Goal: Transaction & Acquisition: Obtain resource

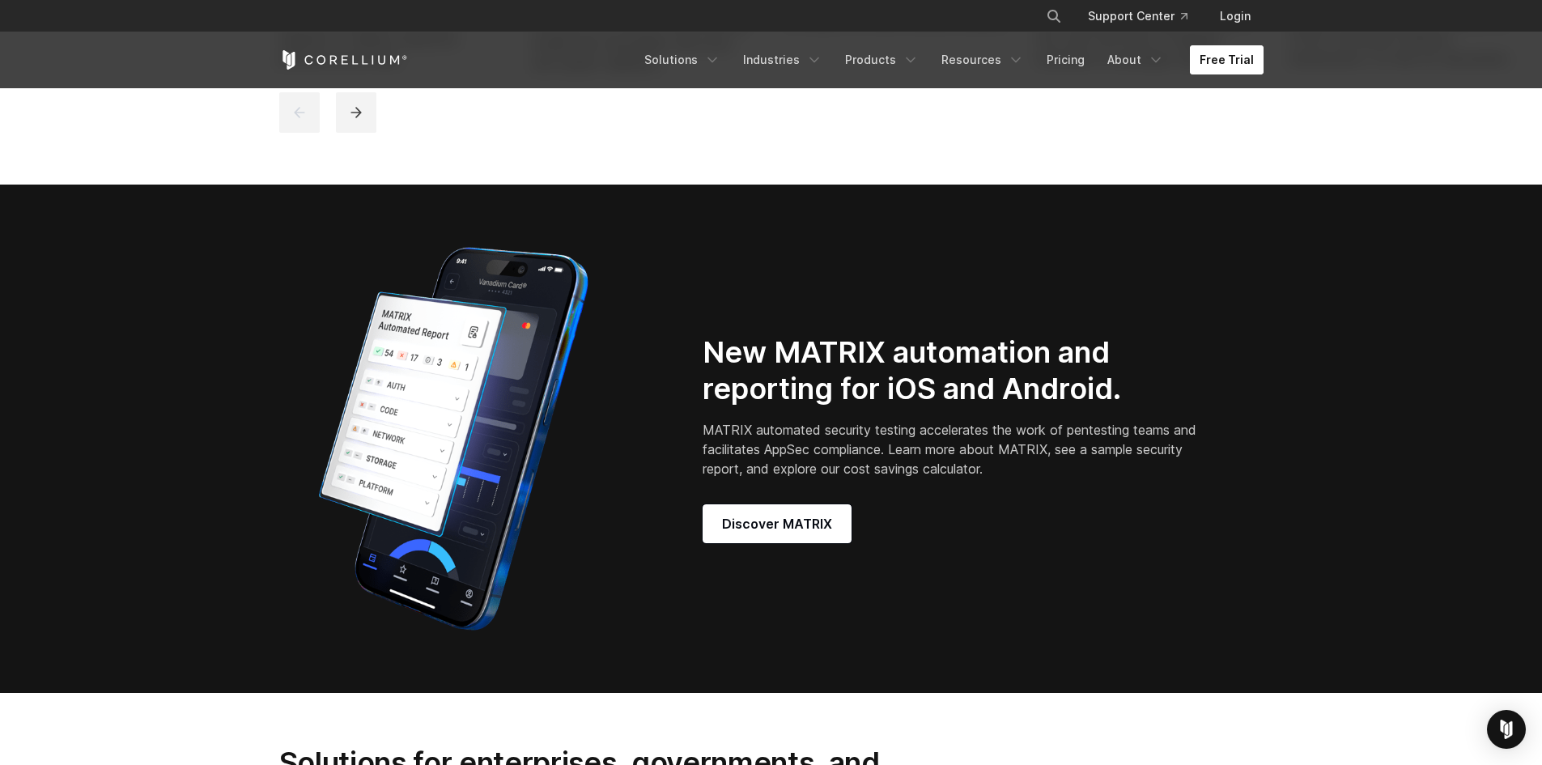
click at [1213, 55] on link "Free Trial" at bounding box center [1227, 59] width 74 height 29
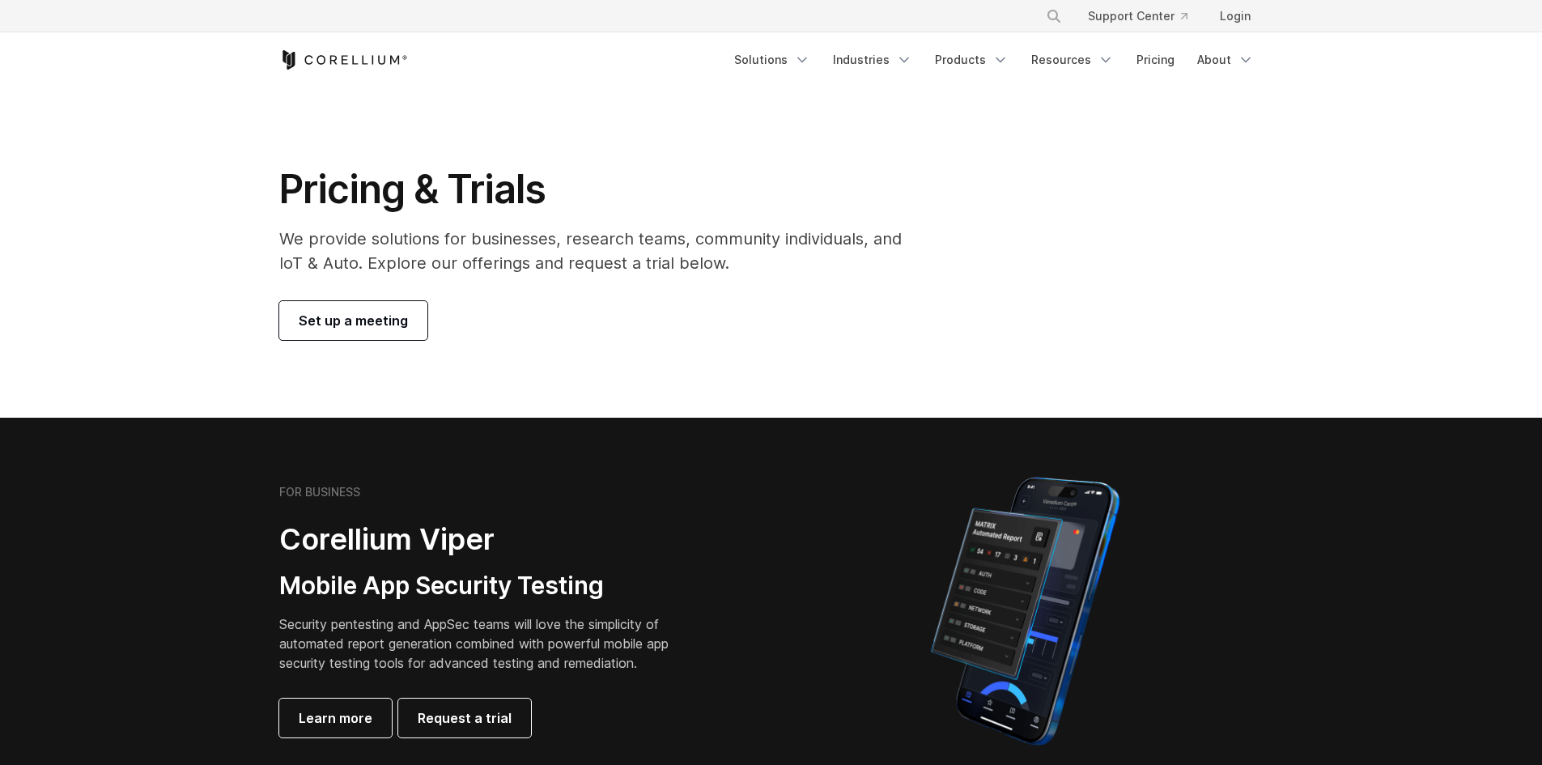
click at [371, 346] on section "Pricing & Trials We provide solutions for businesses, research teams, community…" at bounding box center [771, 252] width 1542 height 330
click at [386, 321] on span "Set up a meeting" at bounding box center [353, 320] width 109 height 19
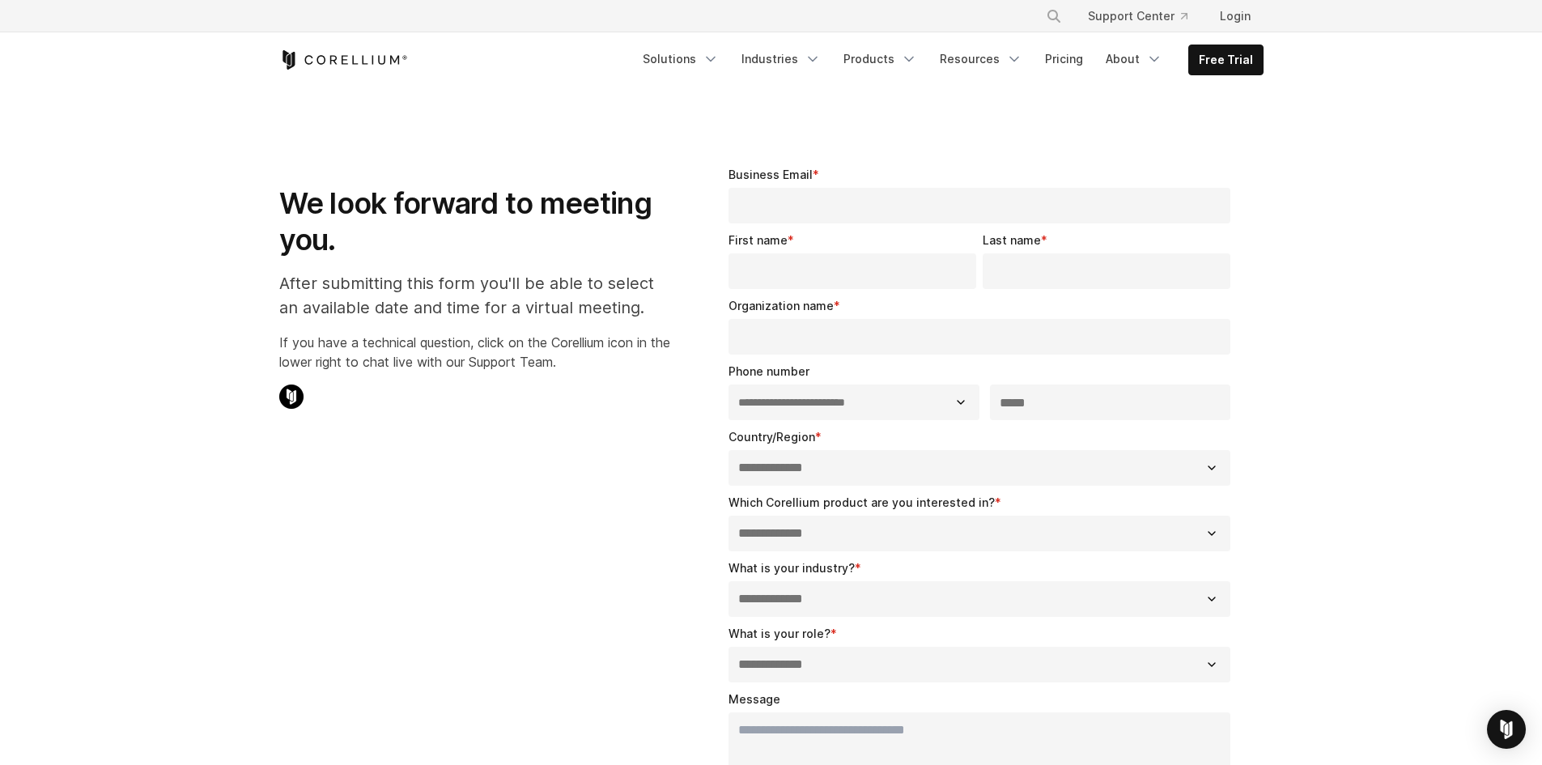
select select "**"
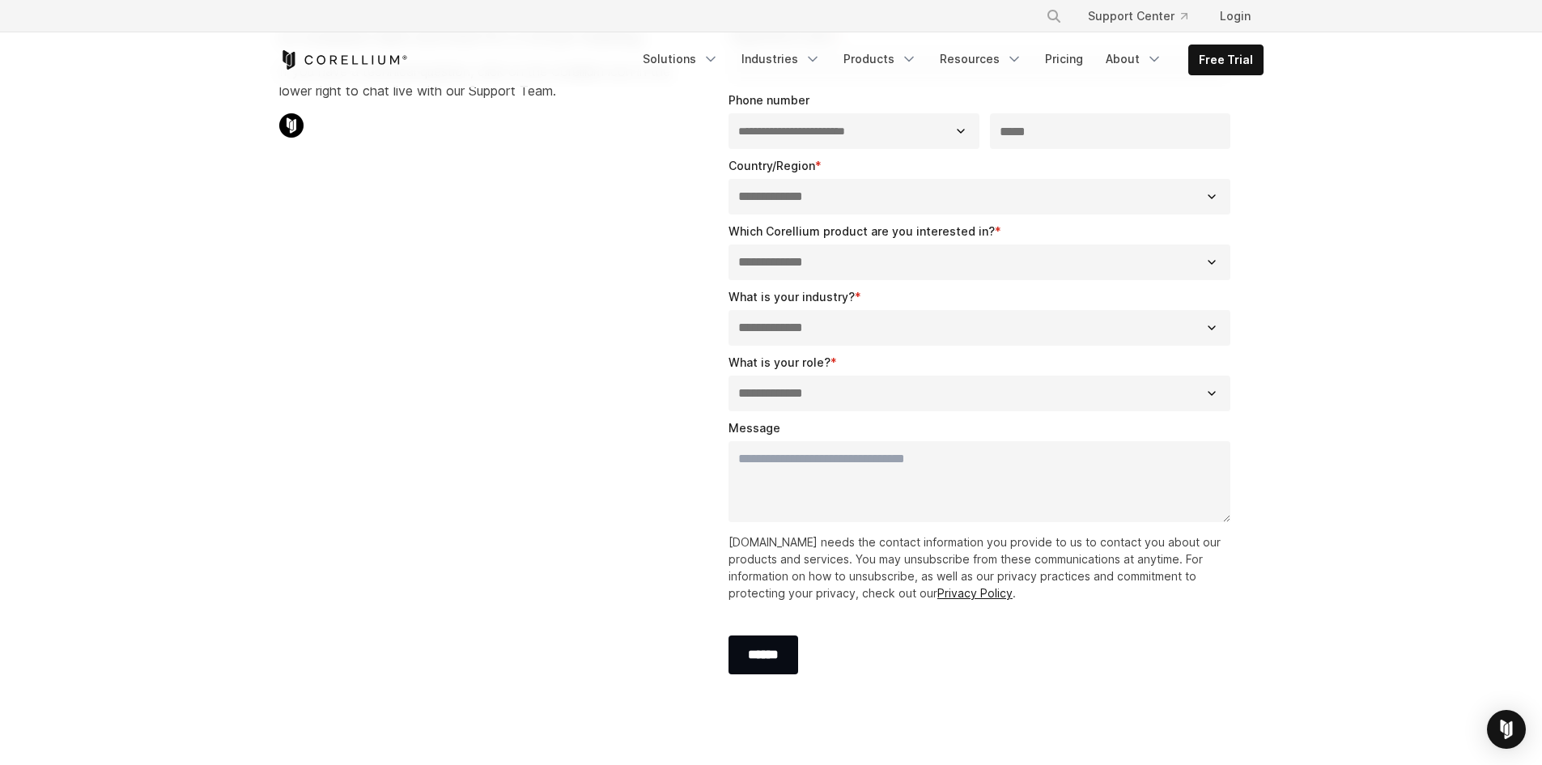
scroll to position [647, 0]
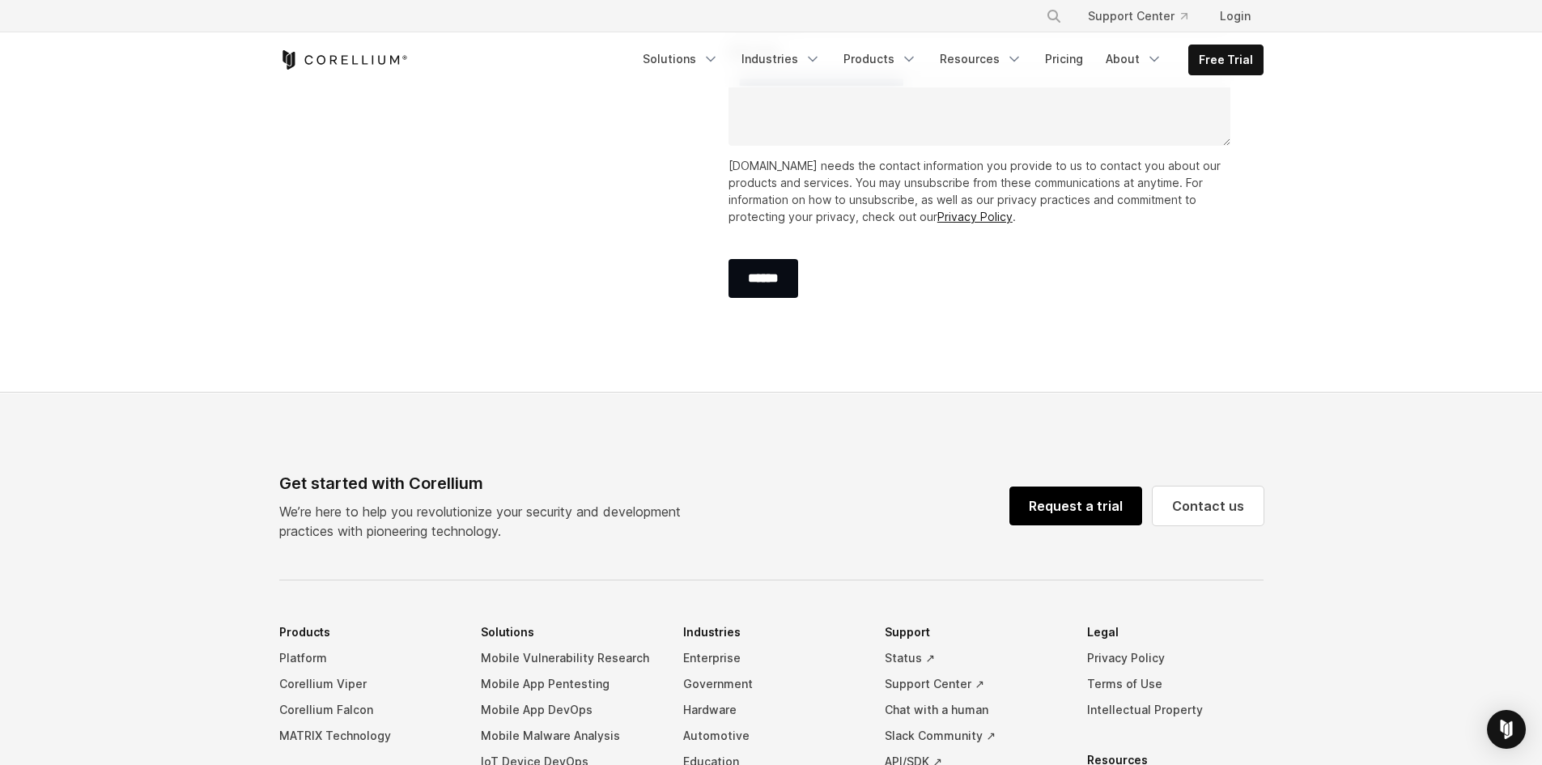
click at [1111, 505] on link "Request a trial" at bounding box center [1075, 505] width 133 height 39
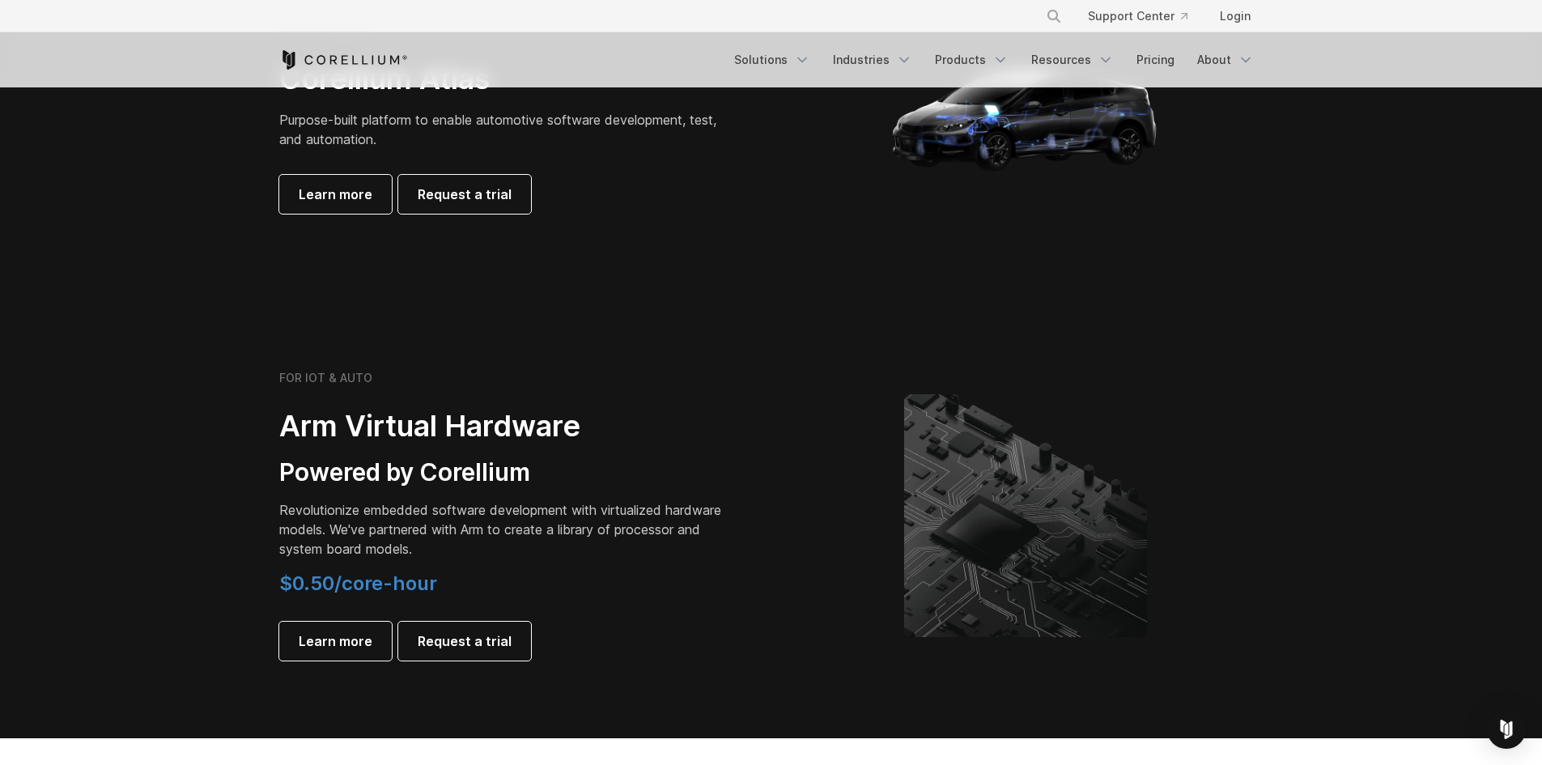
scroll to position [1618, 0]
